Goal: Task Accomplishment & Management: Manage account settings

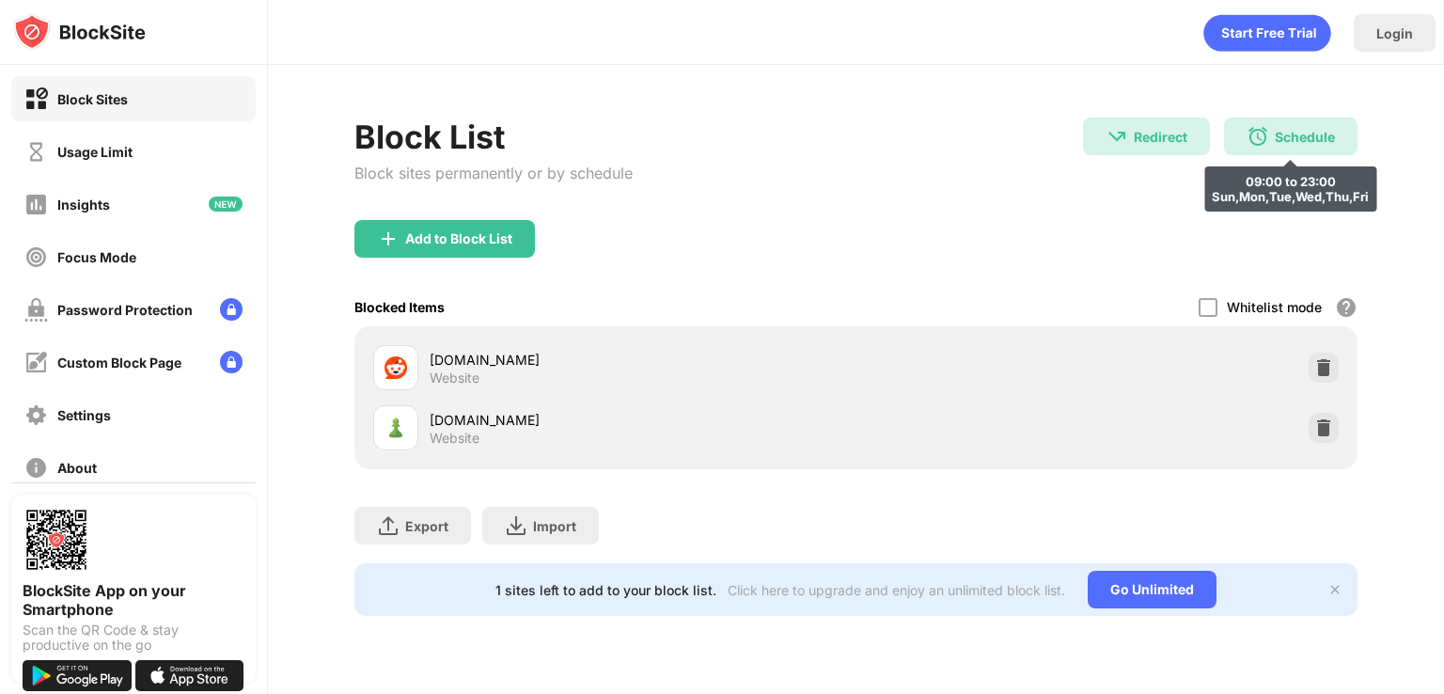
click at [1330, 132] on div "Schedule" at bounding box center [1305, 137] width 60 height 16
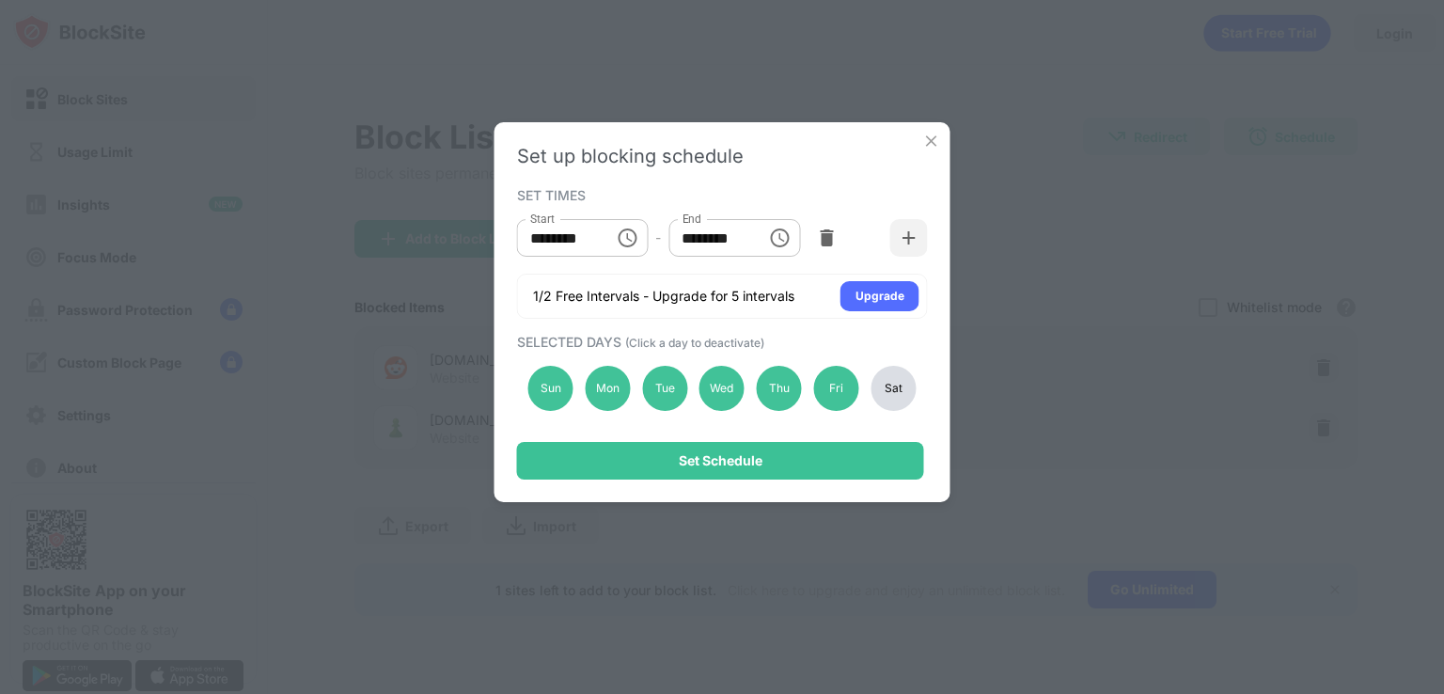
click at [876, 380] on div "Sat" at bounding box center [893, 388] width 45 height 45
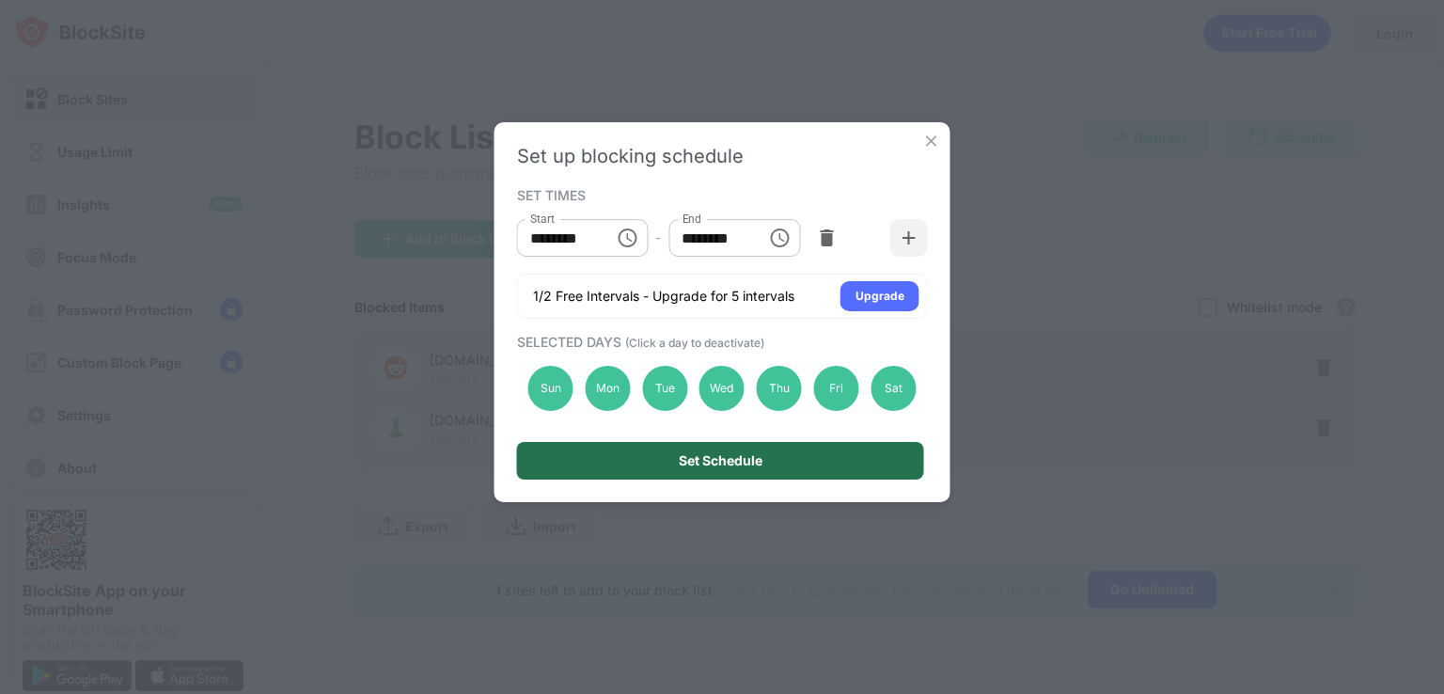
click at [759, 472] on div "Set Schedule" at bounding box center [720, 461] width 407 height 38
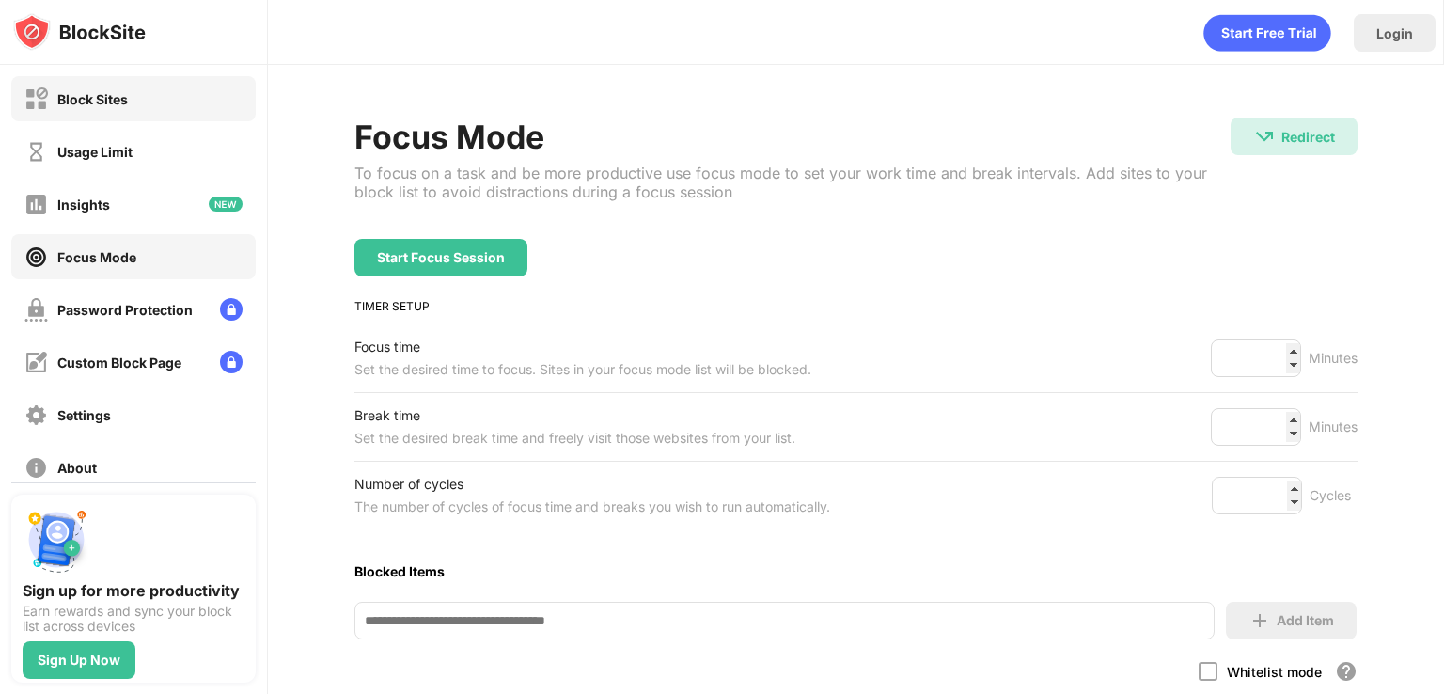
click at [33, 102] on img at bounding box center [36, 99] width 24 height 24
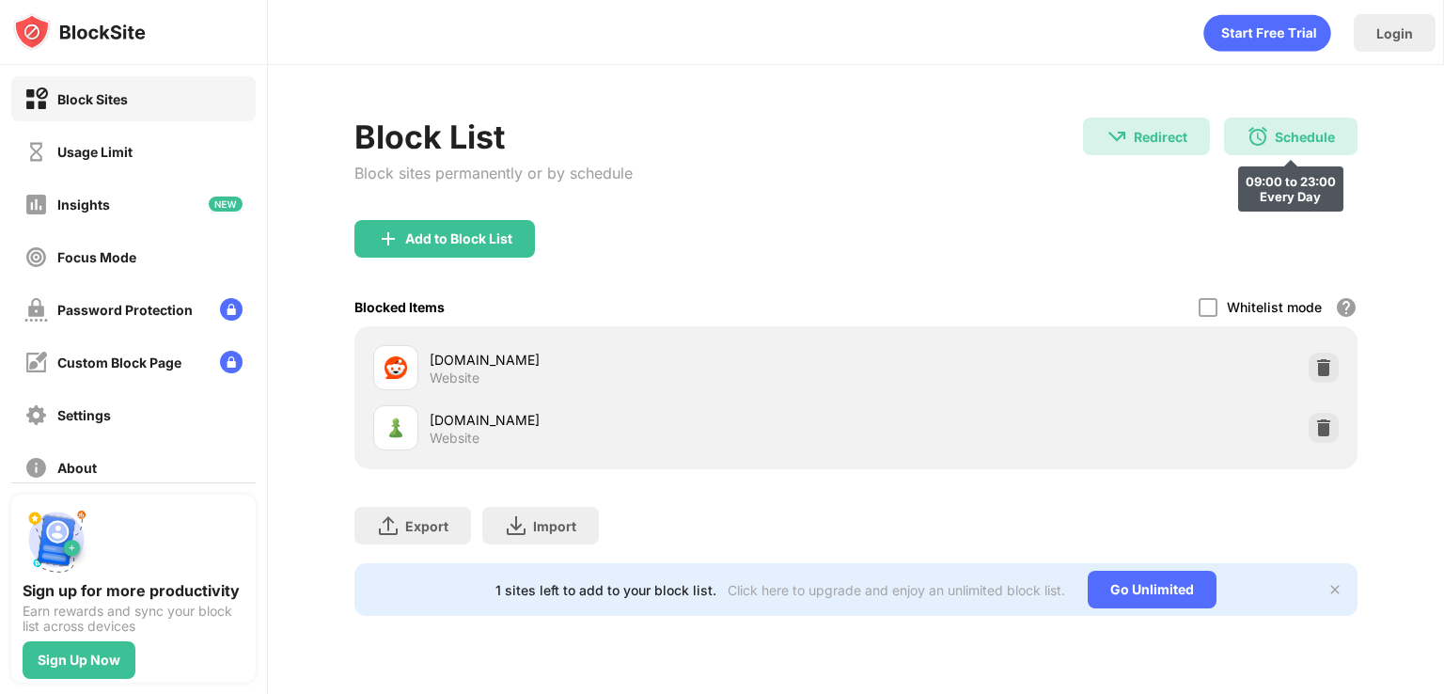
click at [1318, 135] on div "Schedule" at bounding box center [1305, 137] width 60 height 16
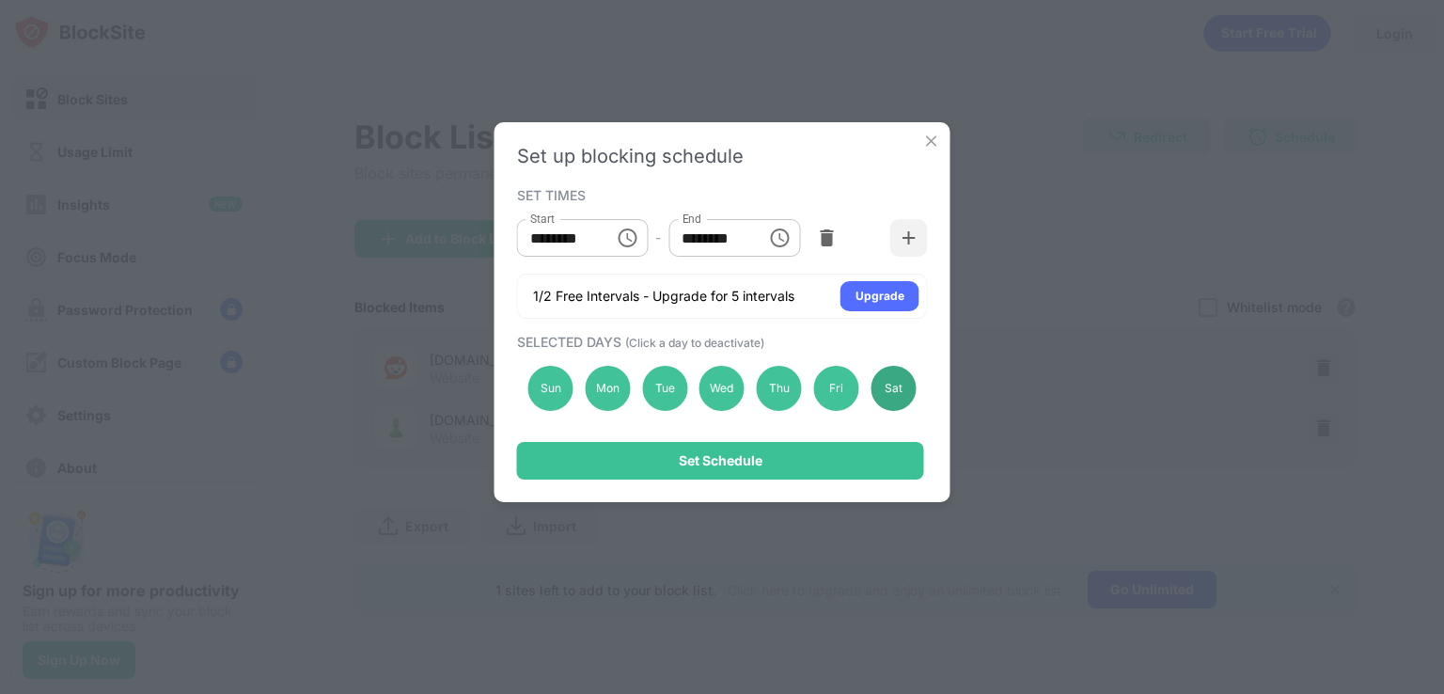
click at [885, 392] on div "Sat" at bounding box center [893, 388] width 45 height 45
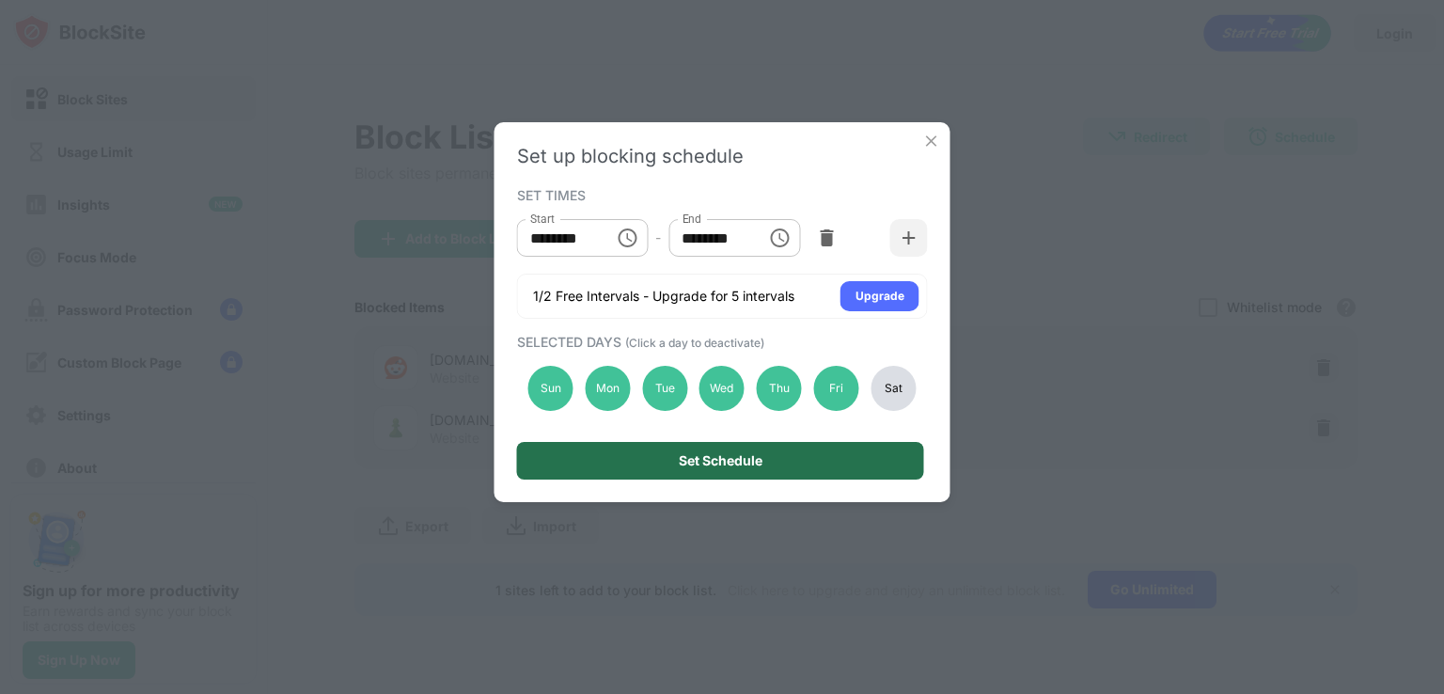
click at [768, 465] on div "Set Schedule" at bounding box center [720, 461] width 407 height 38
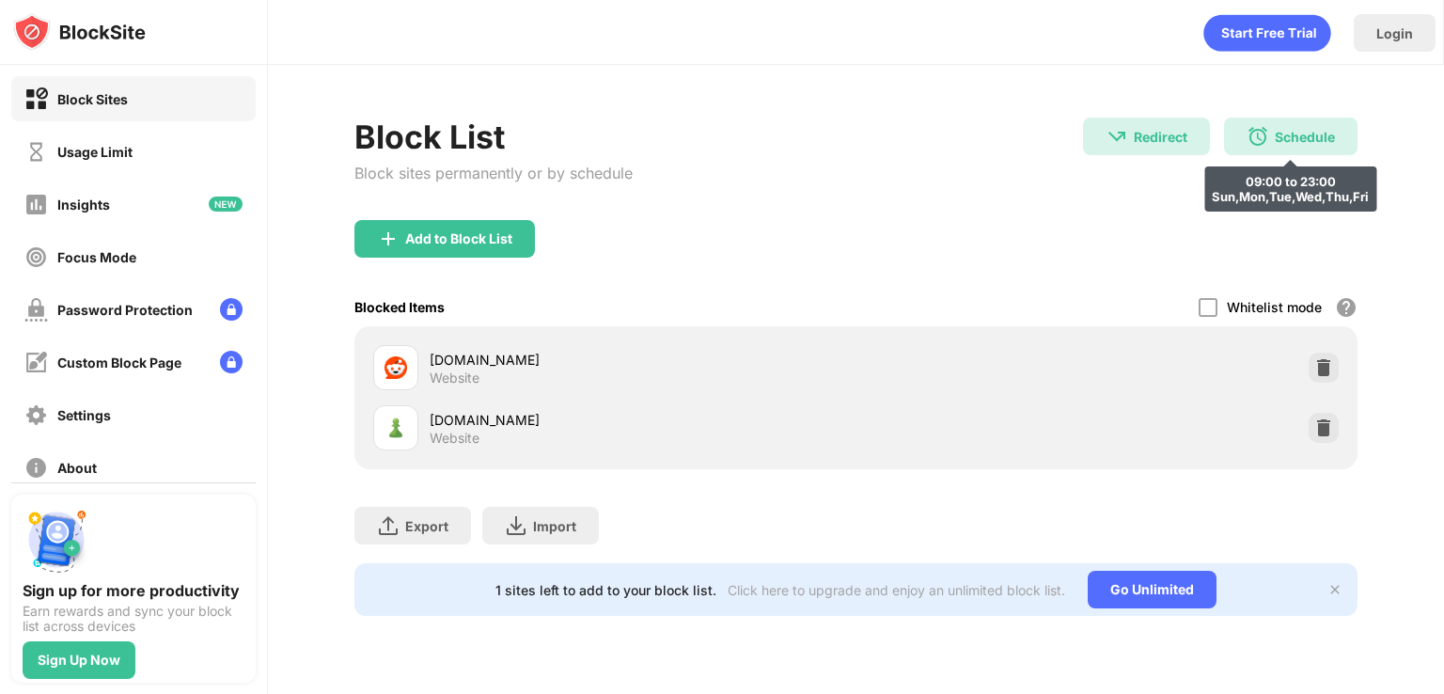
click at [1282, 137] on div "Schedule" at bounding box center [1305, 137] width 60 height 16
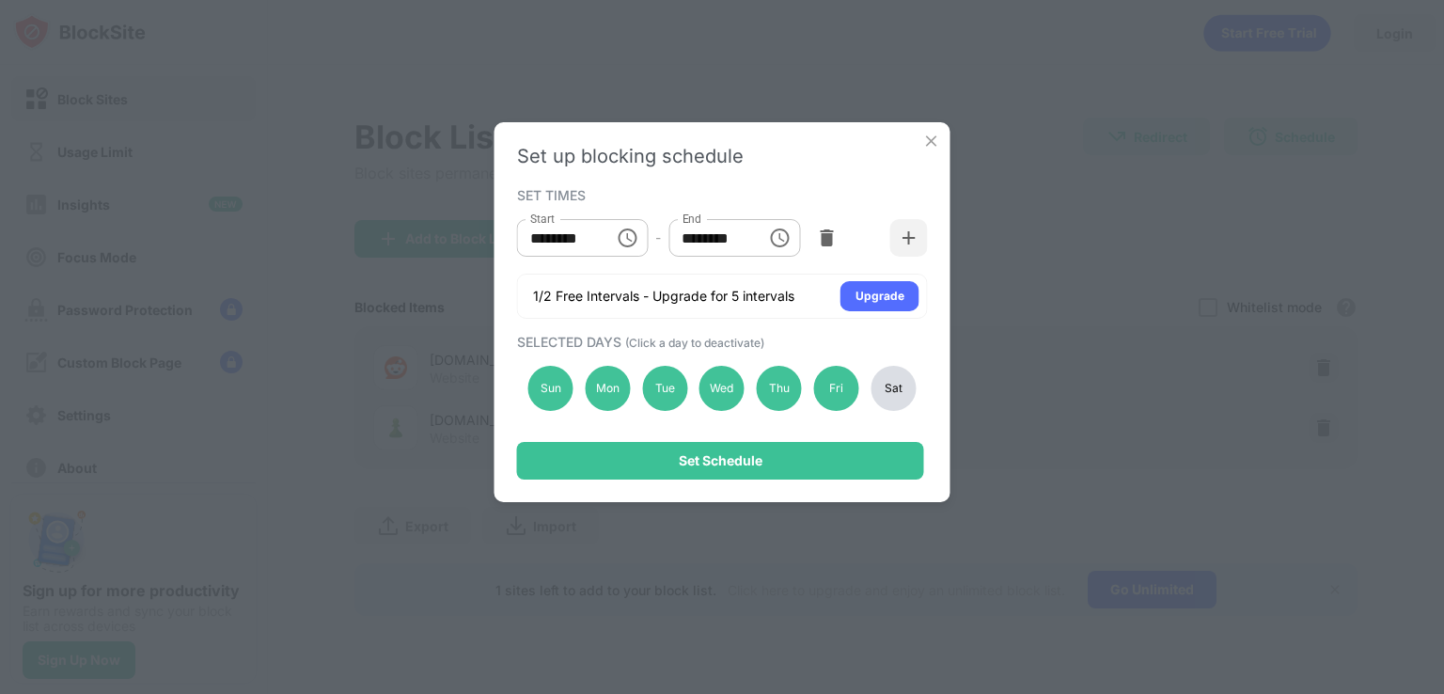
click at [880, 389] on div "Sat" at bounding box center [893, 388] width 45 height 45
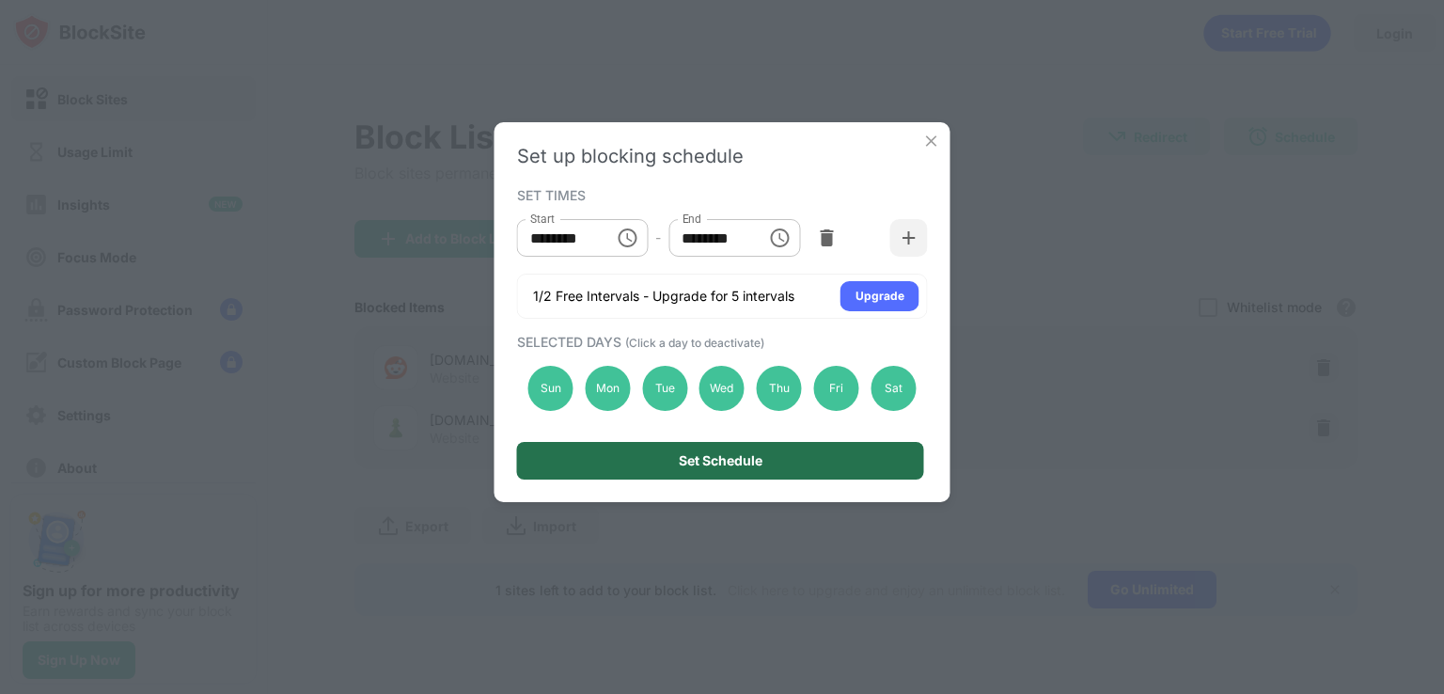
click at [801, 442] on div "Set Schedule" at bounding box center [720, 461] width 407 height 38
